Goal: Navigation & Orientation: Find specific page/section

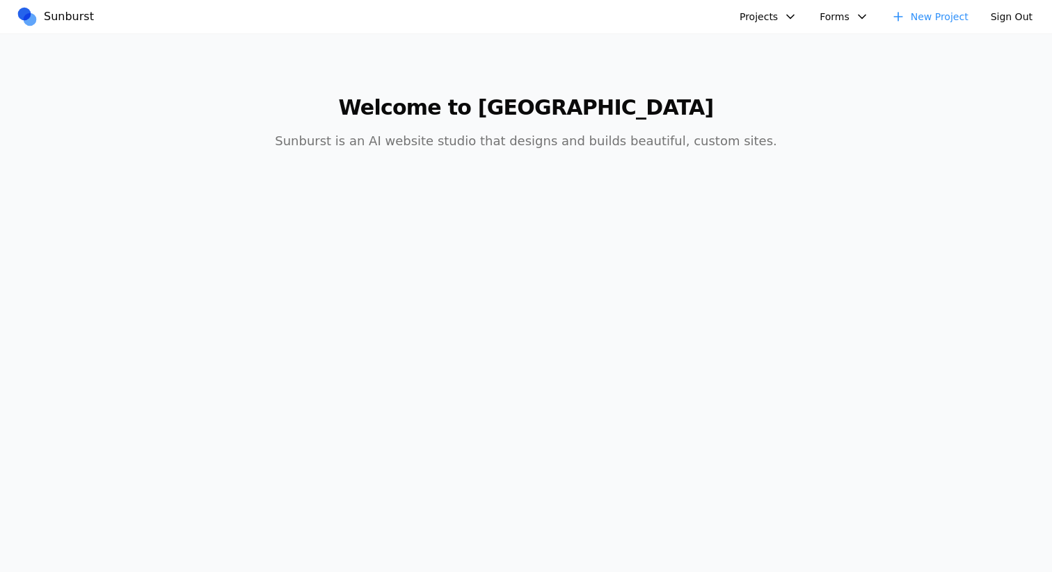
click at [766, 8] on button "Projects" at bounding box center [768, 17] width 74 height 22
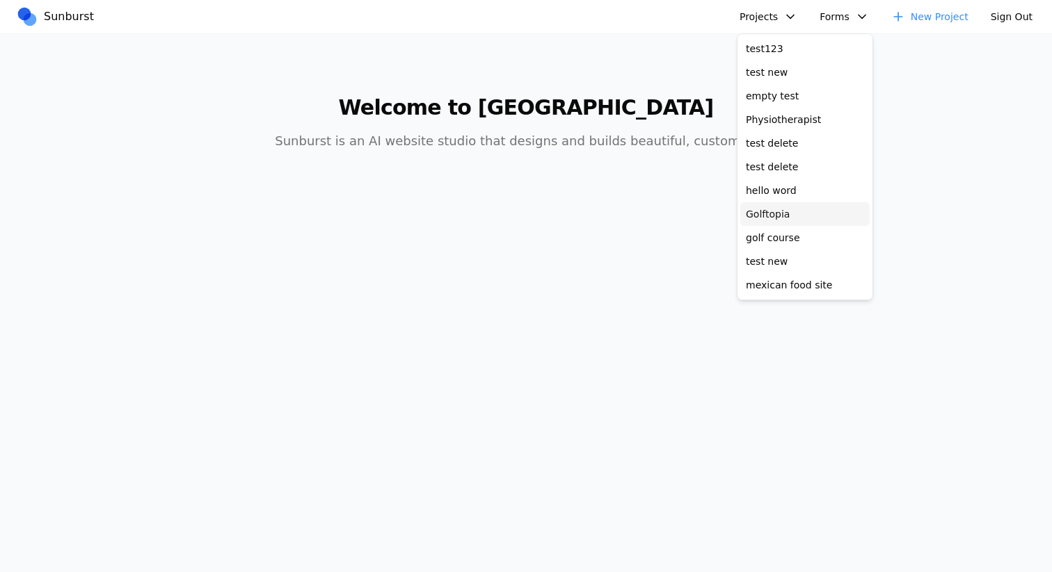
click at [777, 212] on link "Golftopia" at bounding box center [804, 214] width 129 height 24
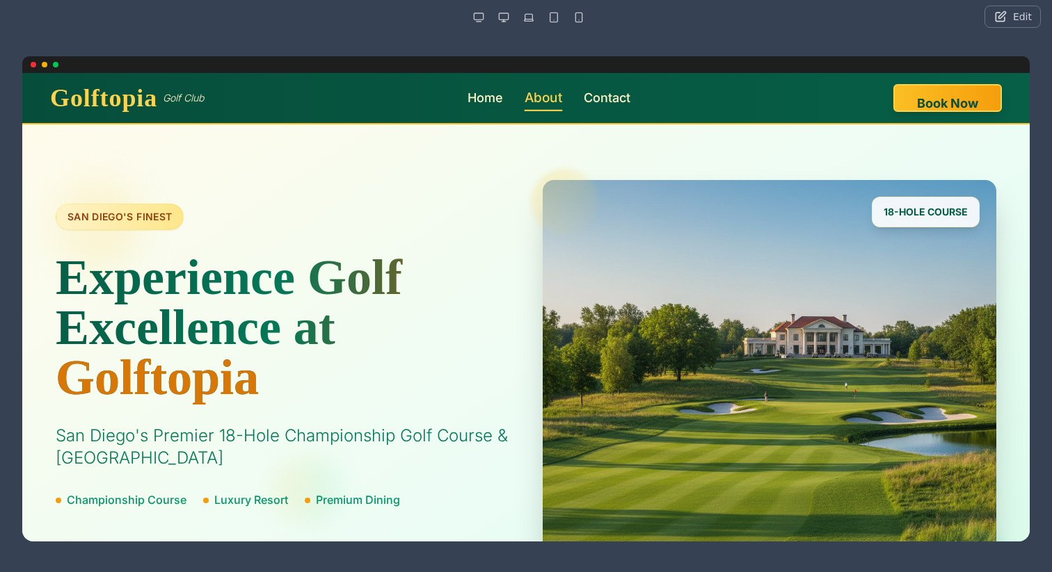
click at [561, 104] on link "About" at bounding box center [543, 98] width 38 height 20
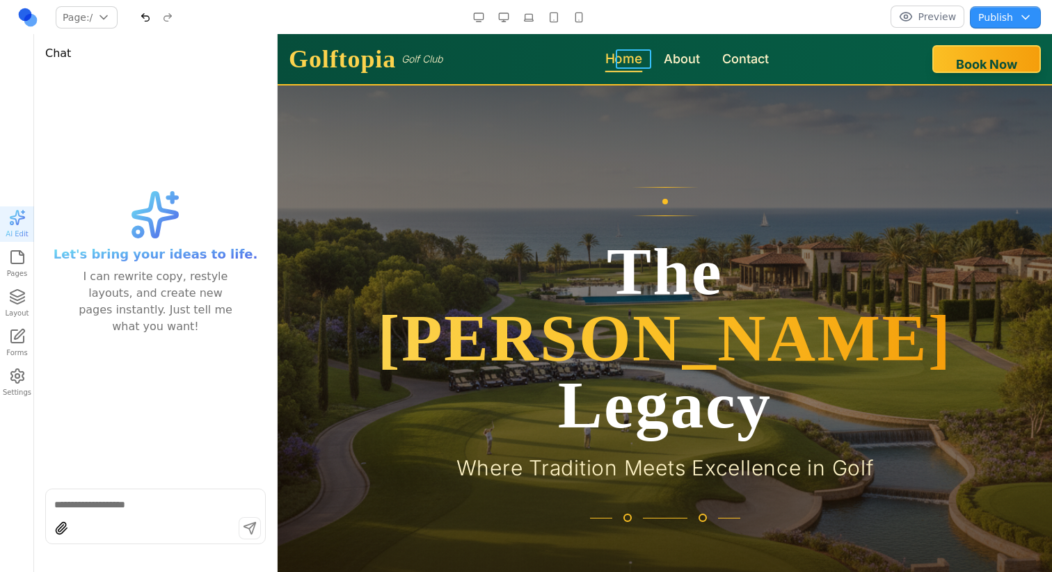
click at [631, 61] on link "Home" at bounding box center [624, 59] width 38 height 20
click at [27, 16] on link at bounding box center [28, 17] width 22 height 22
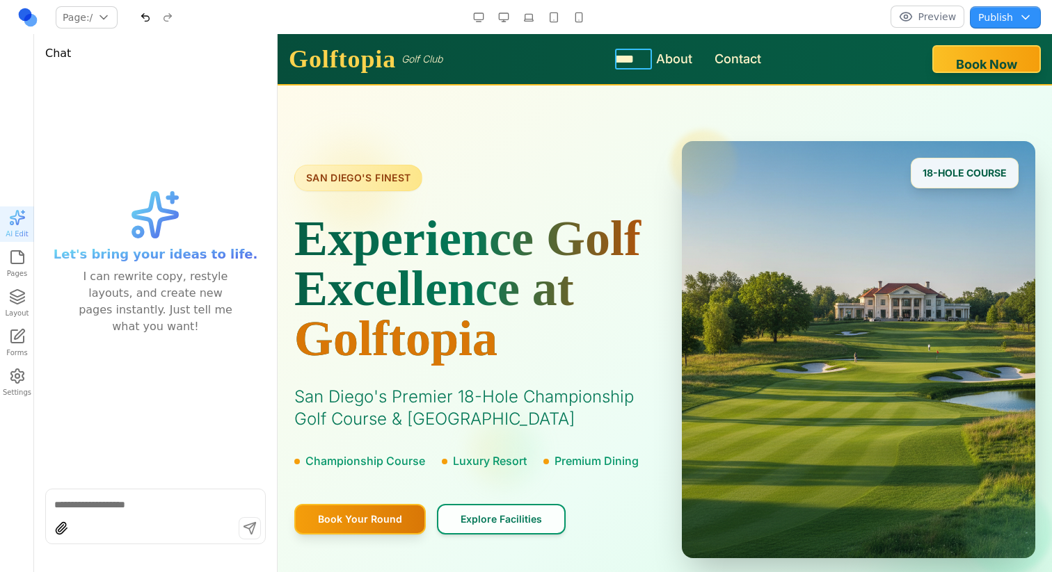
click at [621, 57] on link "****" at bounding box center [623, 58] width 19 height 19
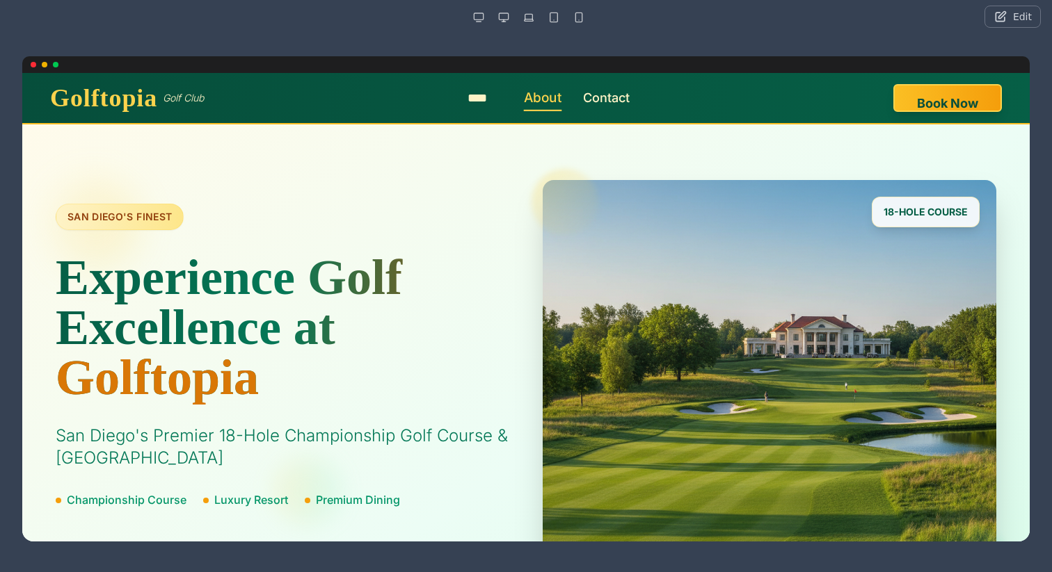
click at [551, 93] on link "About" at bounding box center [543, 98] width 38 height 20
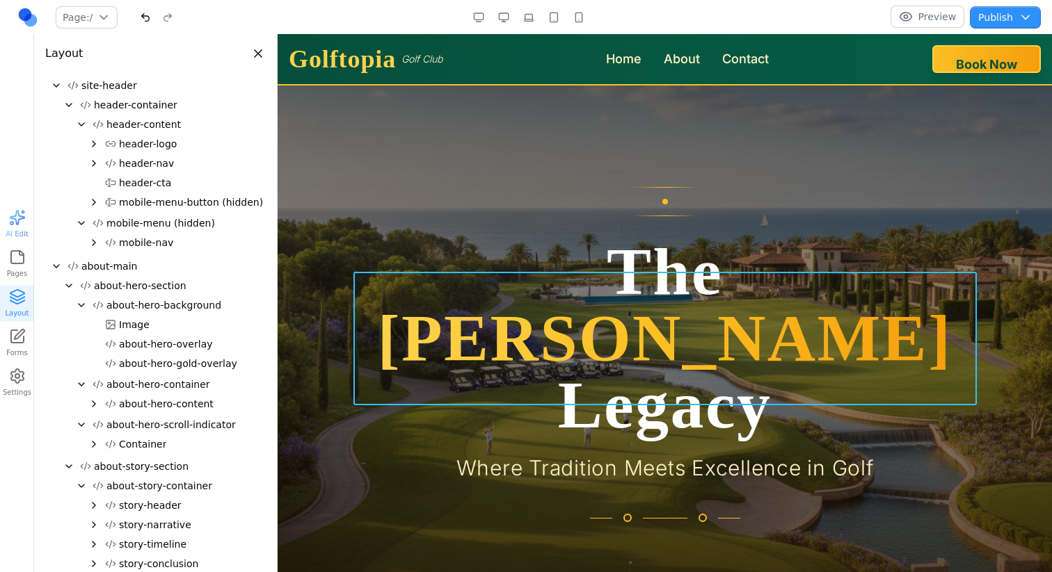
click at [627, 321] on span "[PERSON_NAME]" at bounding box center [665, 338] width 574 height 74
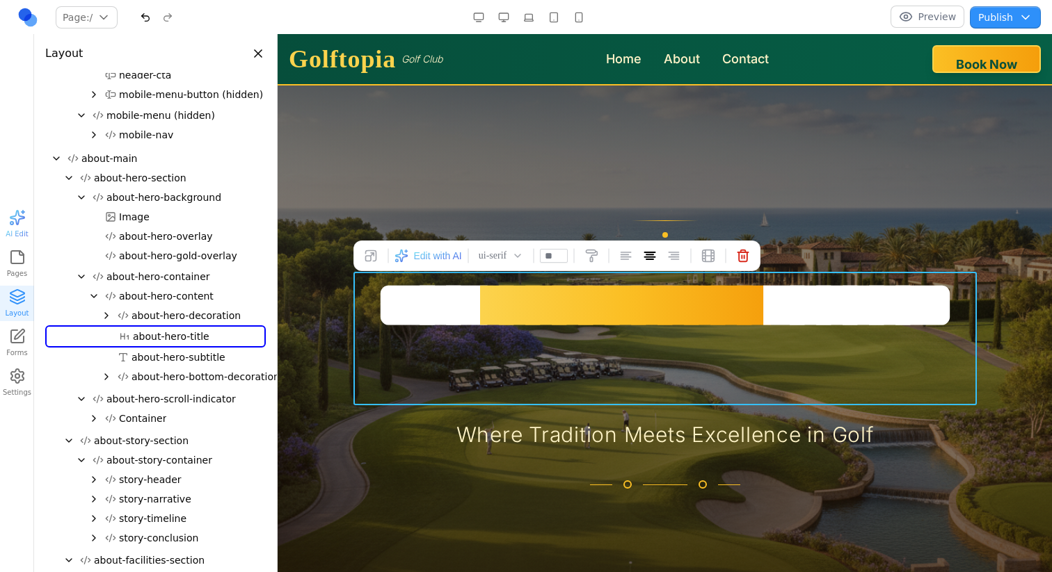
scroll to position [122, 0]
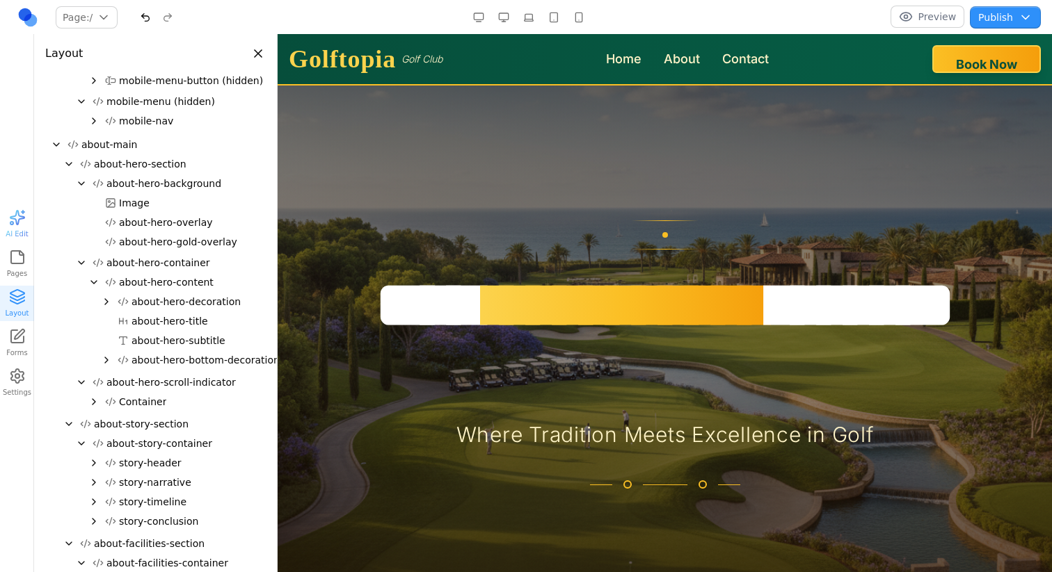
click at [503, 21] on button "button" at bounding box center [503, 17] width 22 height 22
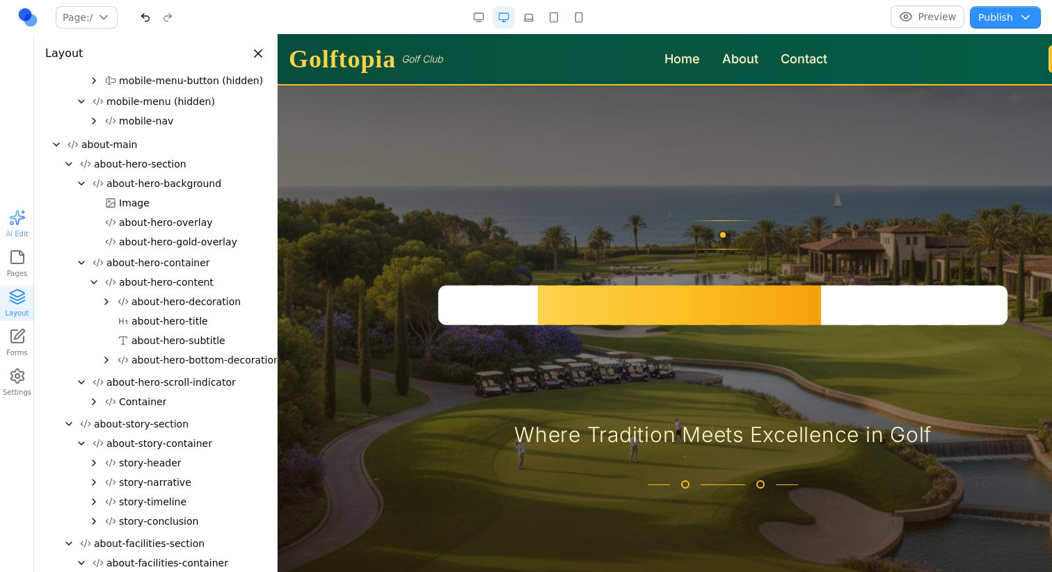
click at [540, 20] on div at bounding box center [528, 17] width 122 height 22
click at [559, 20] on button "button" at bounding box center [553, 17] width 22 height 22
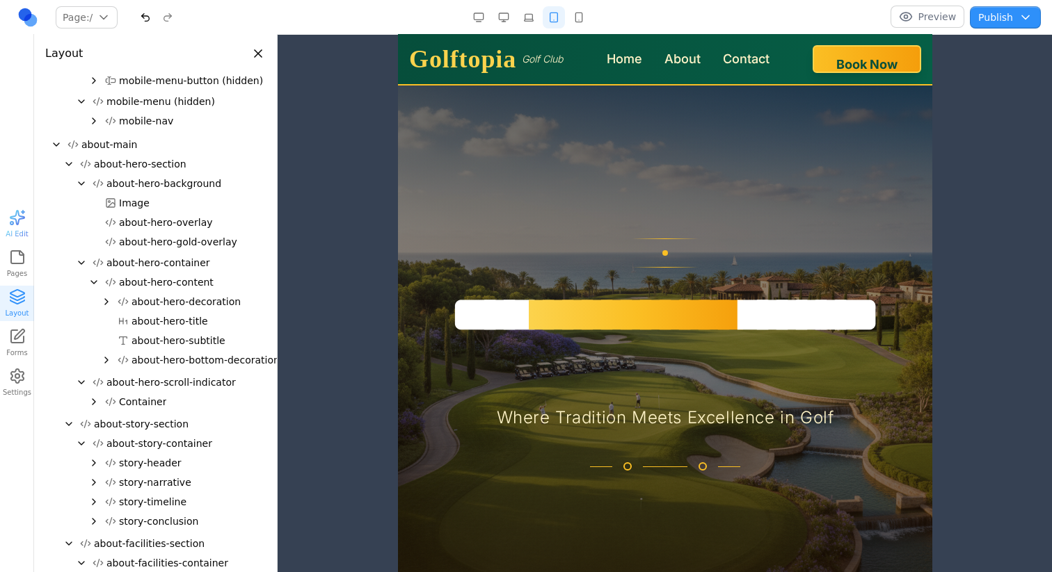
click at [578, 21] on button "button" at bounding box center [578, 17] width 22 height 22
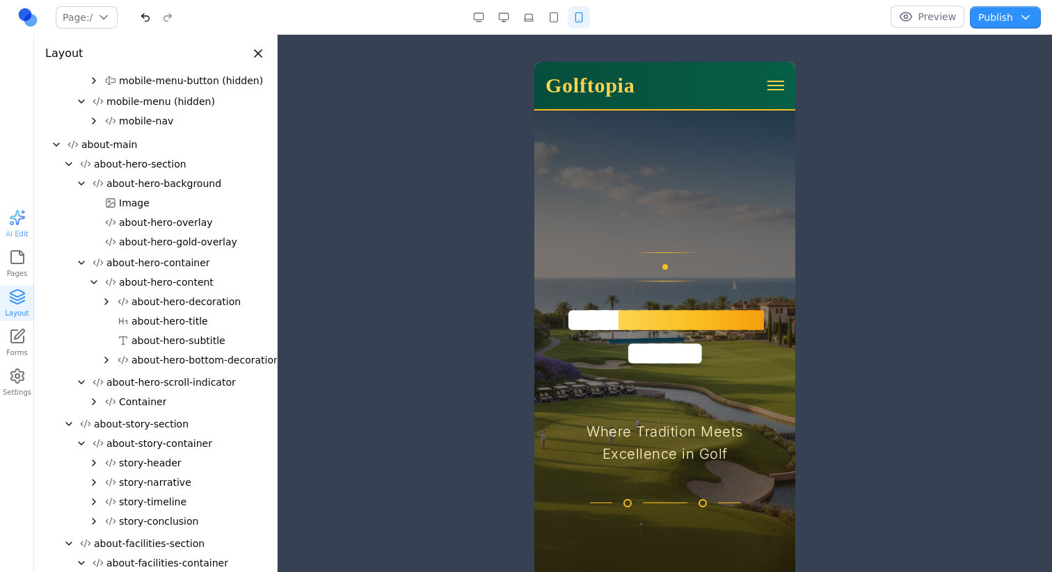
scroll to position [28, 0]
